Goal: Information Seeking & Learning: Learn about a topic

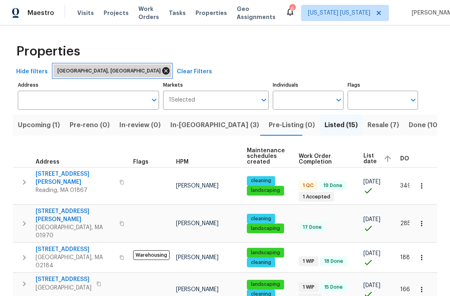
click at [162, 73] on icon at bounding box center [165, 70] width 7 height 7
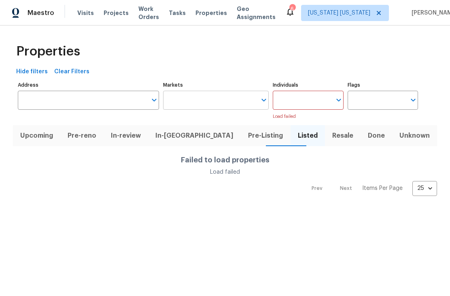
click at [176, 101] on input "Markets" at bounding box center [210, 100] width 94 height 19
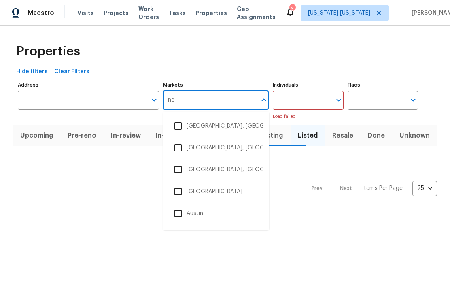
type input "new"
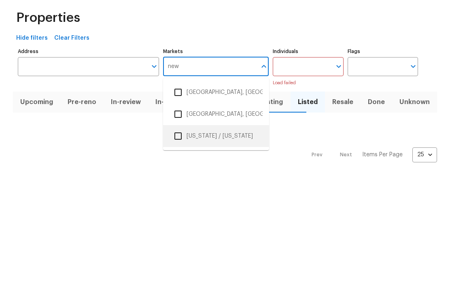
click at [245, 161] on li "[US_STATE] / [US_STATE]" at bounding box center [215, 169] width 93 height 17
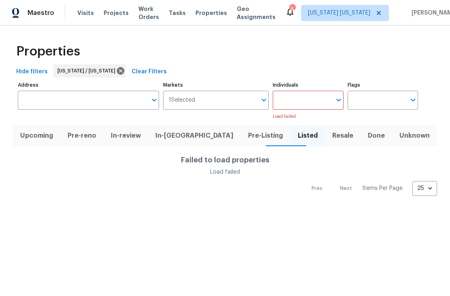
click at [336, 134] on span "Resale" at bounding box center [343, 135] width 26 height 11
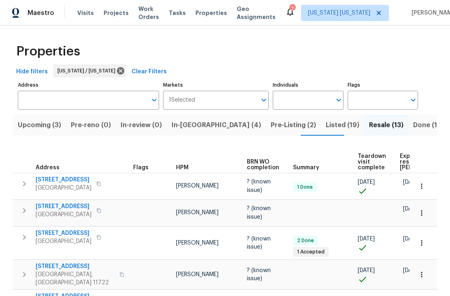
click at [404, 157] on span "Expected resale [PERSON_NAME]" at bounding box center [423, 161] width 46 height 17
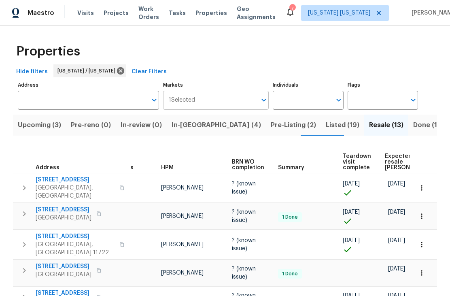
click at [258, 99] on button "Open" at bounding box center [263, 99] width 11 height 11
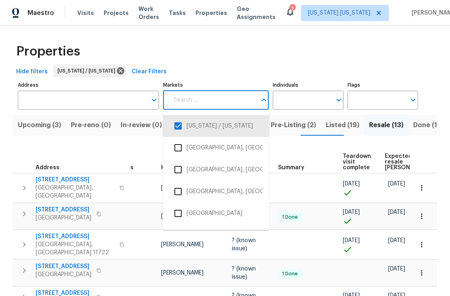
click at [178, 124] on input "checkbox" at bounding box center [177, 125] width 17 height 17
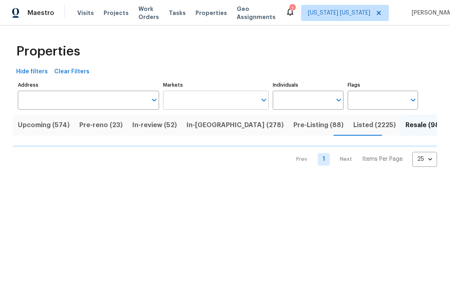
click at [220, 104] on input "Markets" at bounding box center [210, 100] width 94 height 19
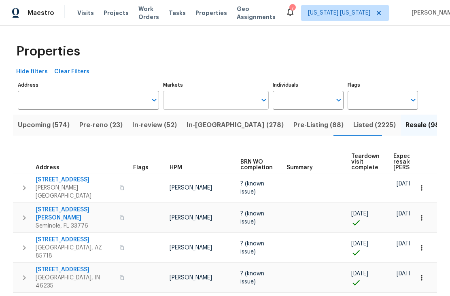
click at [241, 102] on input "text" at bounding box center [210, 100] width 94 height 19
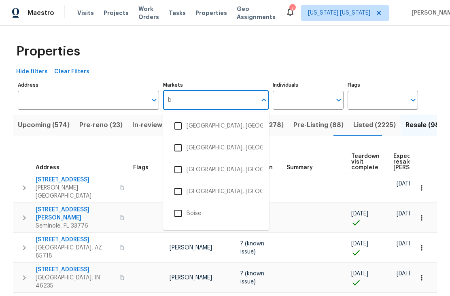
type input "bo"
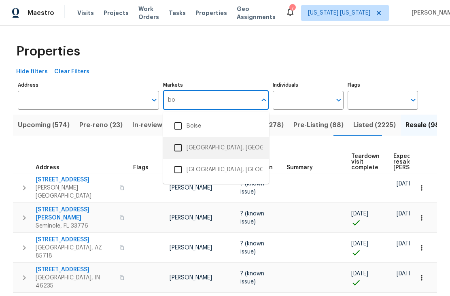
click at [225, 140] on li "[GEOGRAPHIC_DATA], [GEOGRAPHIC_DATA]" at bounding box center [215, 147] width 93 height 17
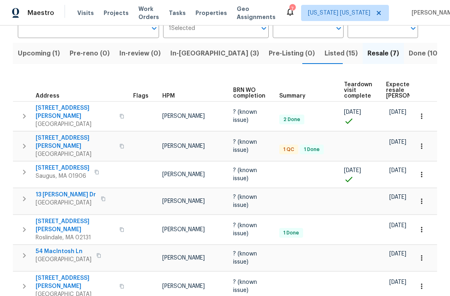
scroll to position [71, 0]
